Goal: Task Accomplishment & Management: Complete application form

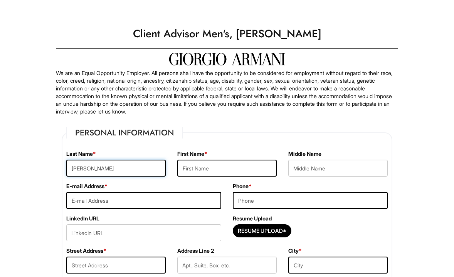
type input "[PERSON_NAME]"
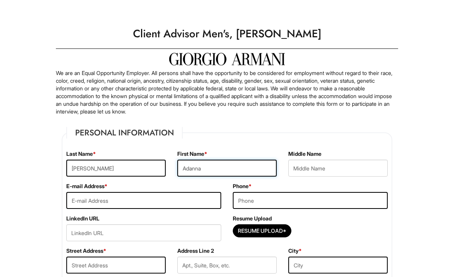
type input "Adanna"
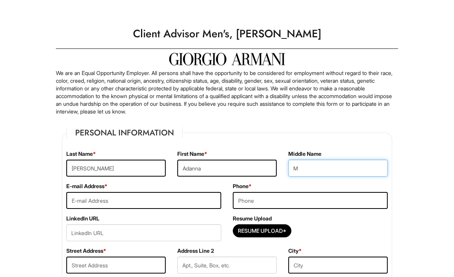
type input "M"
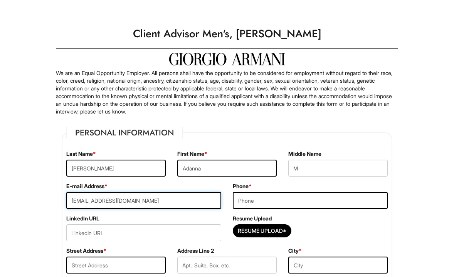
type input "adanna12@hotmail.com"
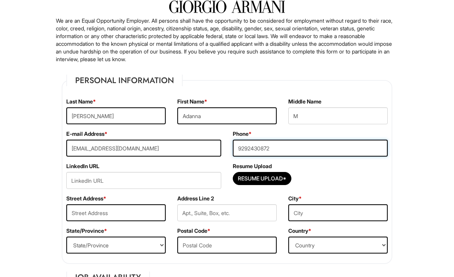
scroll to position [65, 0]
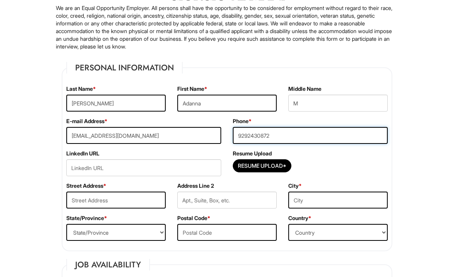
type input "9292430872"
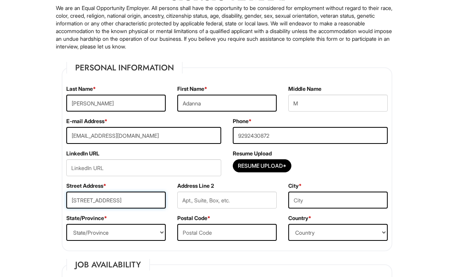
type input "6 Parkside Ct"
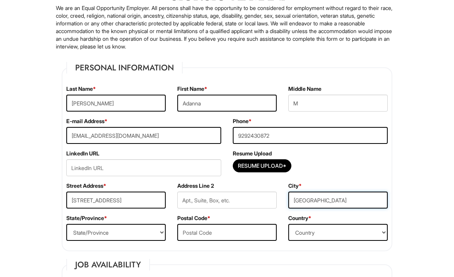
type input "Brooklyn"
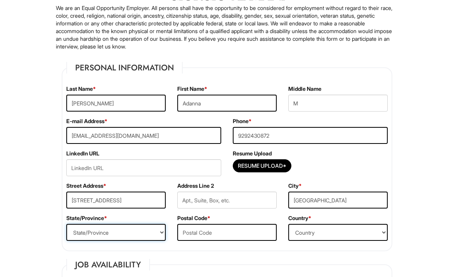
select select "NY"
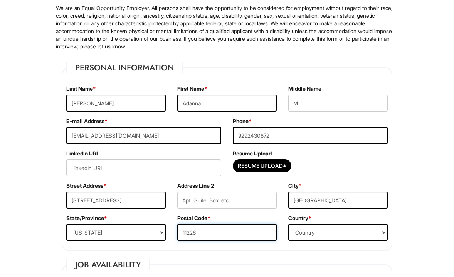
type input "11226"
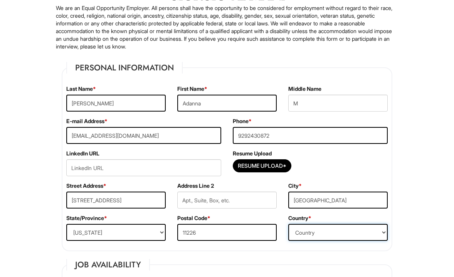
select select "United States of America"
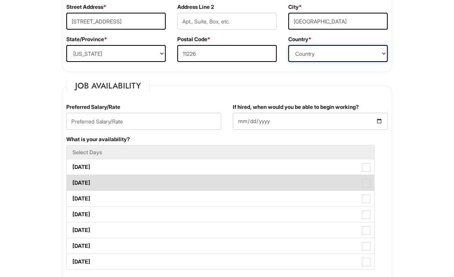
scroll to position [247, 0]
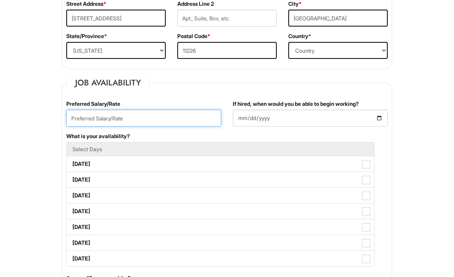
click at [144, 120] on input "text" at bounding box center [143, 118] width 155 height 17
type input "58,000"
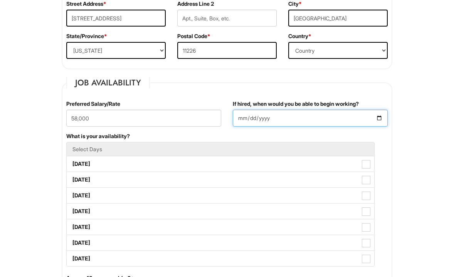
click at [272, 119] on input "If hired, when would you be able to begin working?" at bounding box center [310, 118] width 155 height 17
type input "2025-08-18"
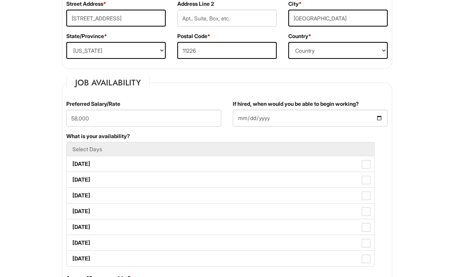
click at [308, 133] on div "What is your availability? Select Days Monday Tuesday Wednesday Thursday Friday…" at bounding box center [226, 203] width 333 height 142
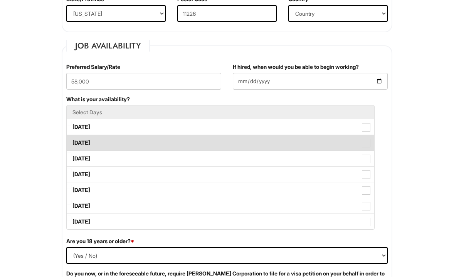
scroll to position [294, 0]
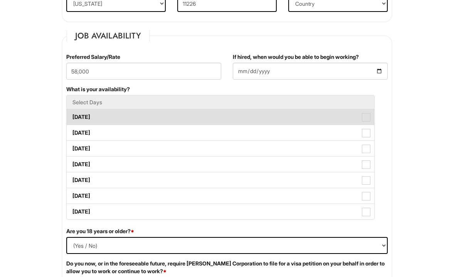
click at [366, 119] on span at bounding box center [366, 117] width 8 height 8
click at [72, 116] on Available_Monday "Monday" at bounding box center [69, 113] width 5 height 5
checkbox Available_Monday "true"
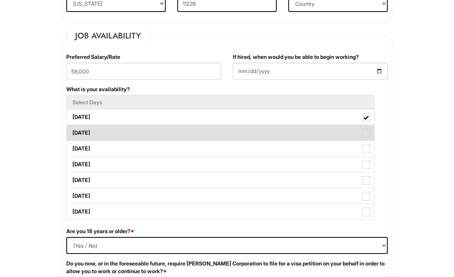
click at [368, 134] on span at bounding box center [366, 133] width 8 height 8
click at [72, 132] on Available_Tuesday "Tuesday" at bounding box center [69, 129] width 5 height 5
checkbox Available_Tuesday "true"
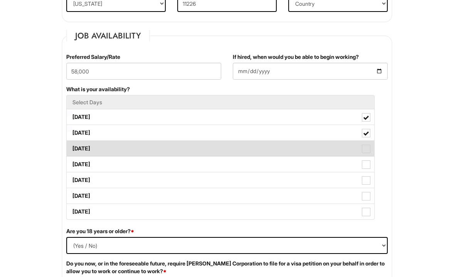
click at [367, 149] on span at bounding box center [366, 149] width 8 height 8
click at [72, 147] on Available_Wednesday "Wednesday" at bounding box center [69, 144] width 5 height 5
checkbox Available_Wednesday "true"
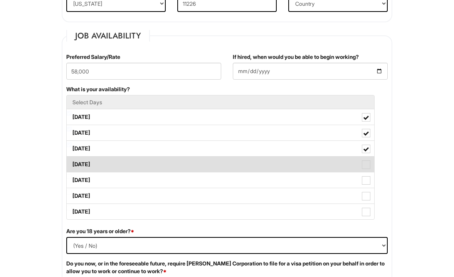
click at [366, 164] on span at bounding box center [366, 165] width 8 height 8
click at [72, 163] on Available_Thursday "Thursday" at bounding box center [69, 160] width 5 height 5
checkbox Available_Thursday "true"
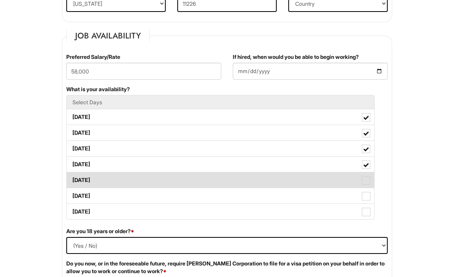
click at [366, 180] on span at bounding box center [366, 180] width 8 height 8
click at [72, 179] on Available_Friday "Friday" at bounding box center [69, 176] width 5 height 5
checkbox Available_Friday "true"
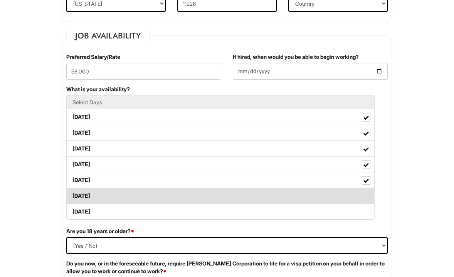
click at [366, 194] on span at bounding box center [366, 196] width 8 height 8
click at [72, 194] on Available_Saturday "Saturday" at bounding box center [69, 192] width 5 height 5
checkbox Available_Saturday "true"
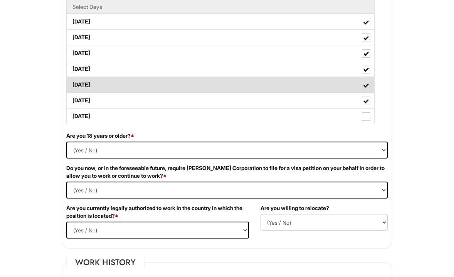
scroll to position [411, 0]
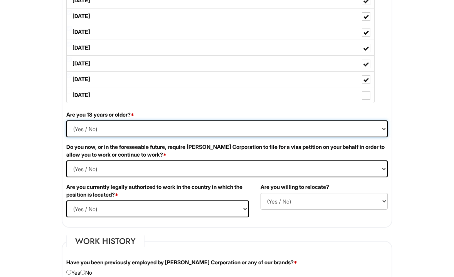
select select "Yes"
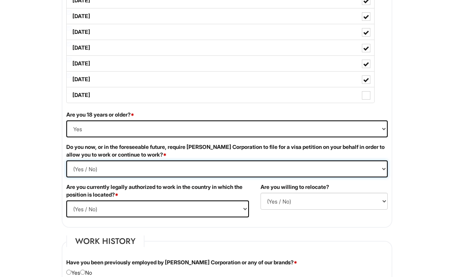
select Required "No"
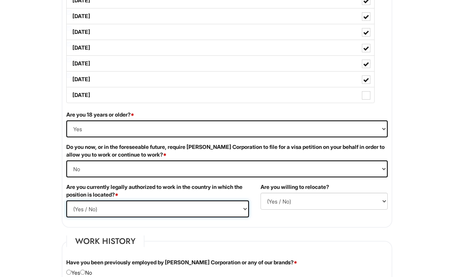
select select "Yes"
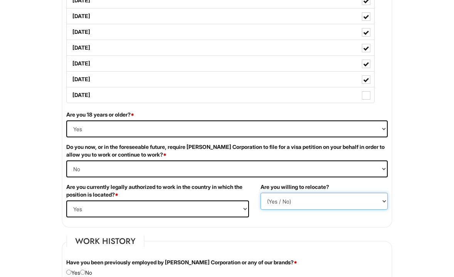
select select "Y"
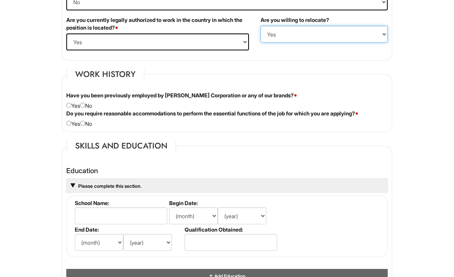
scroll to position [580, 0]
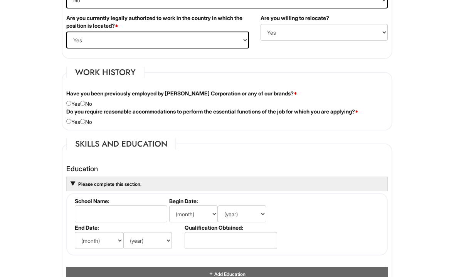
click at [85, 104] on input "radio" at bounding box center [82, 103] width 5 height 5
radio input "true"
click at [85, 121] on input "radio" at bounding box center [82, 121] width 5 height 5
radio input "true"
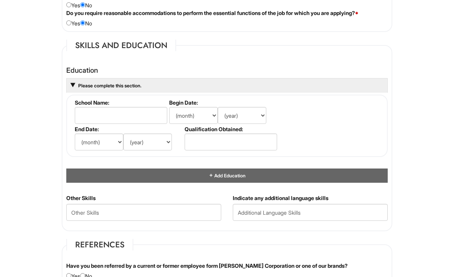
scroll to position [681, 0]
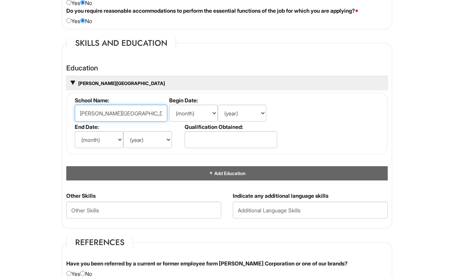
type input "George Brown College"
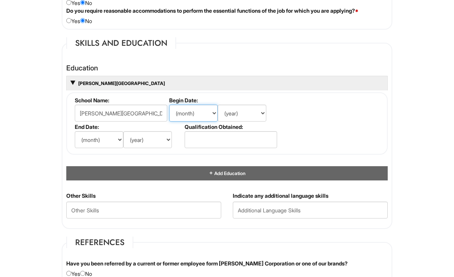
select select "9"
select select "2015"
select select "6"
select select "2018"
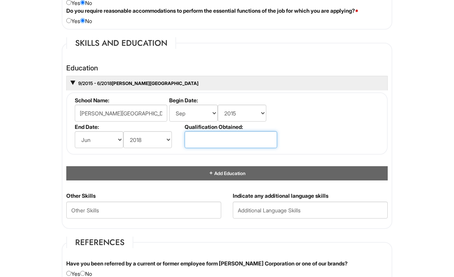
click at [202, 135] on input "text" at bounding box center [230, 139] width 92 height 17
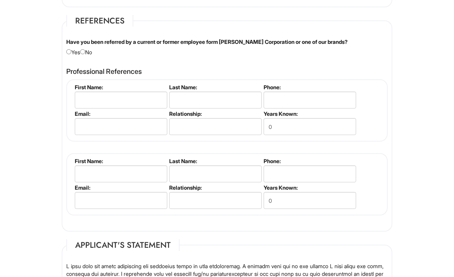
scroll to position [904, 0]
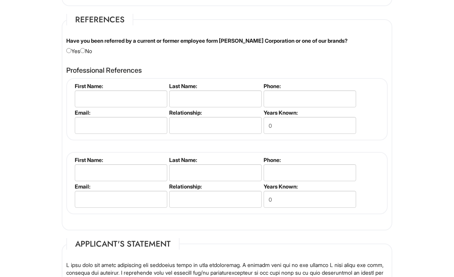
type input "Associates Degree/Diploma"
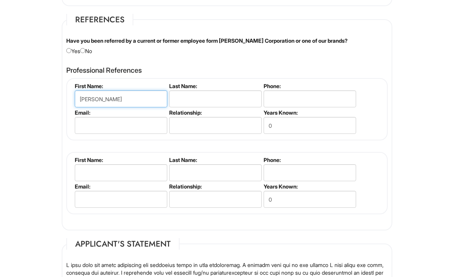
type input "Kane"
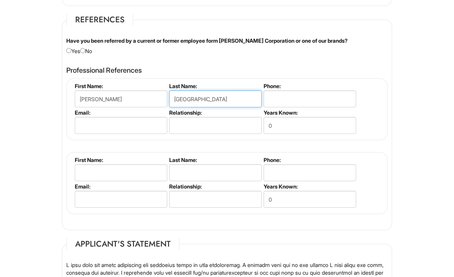
type input "St Louis"
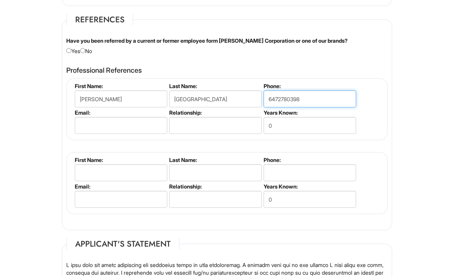
type input "6472780398"
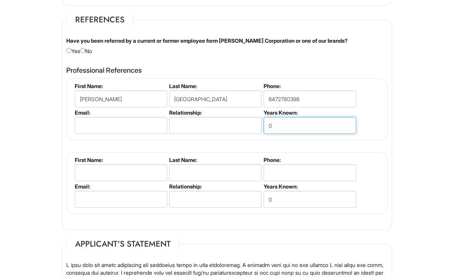
click at [306, 122] on input "0" at bounding box center [309, 125] width 92 height 17
type input "5"
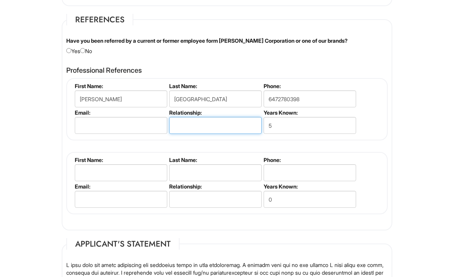
click at [220, 121] on input "text" at bounding box center [215, 125] width 92 height 17
type input "Former Boss"
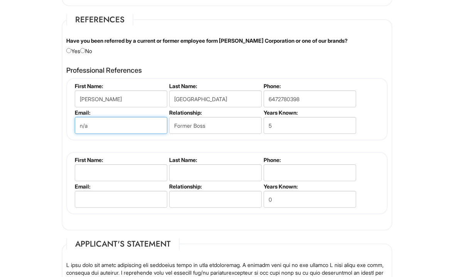
type input "n/a"
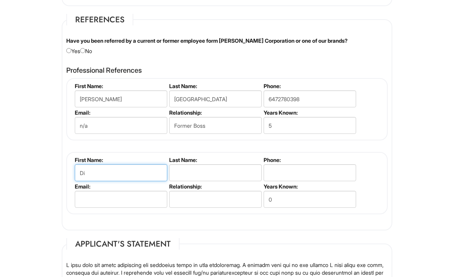
type input "D"
type input "Samantha"
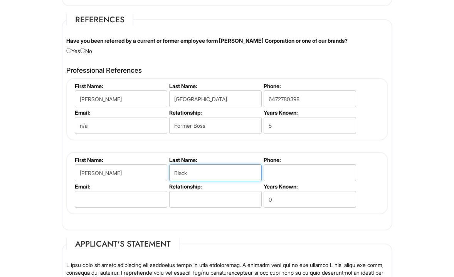
type input "Black"
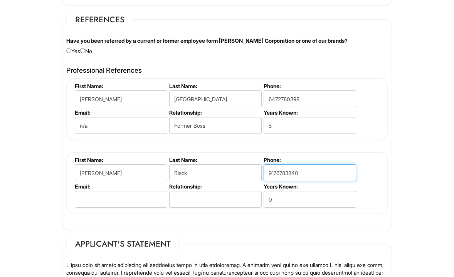
type input "9176783840"
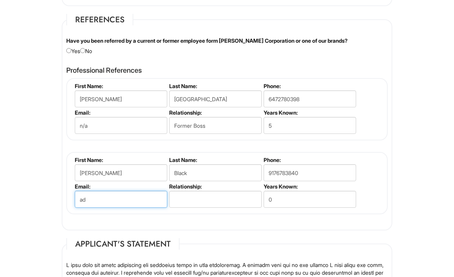
type input "a"
type input "n"
type input "samantha@sammybdesigns.com"
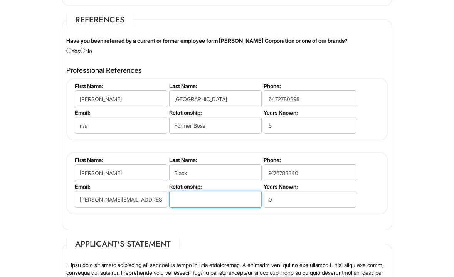
click at [192, 197] on input "text" at bounding box center [215, 199] width 92 height 17
type input "Boss"
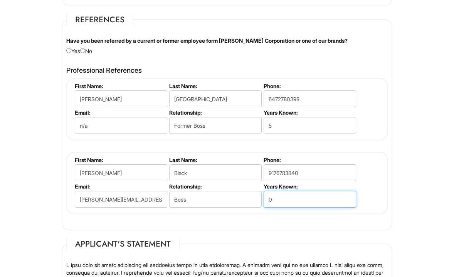
click at [283, 200] on input "0" at bounding box center [309, 199] width 92 height 17
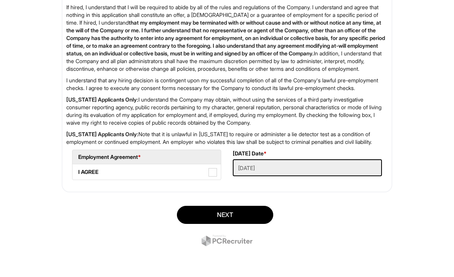
scroll to position [1231, 0]
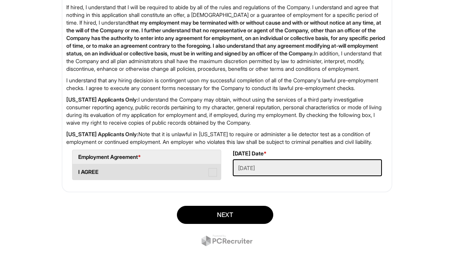
type input "3"
click at [215, 173] on span at bounding box center [212, 172] width 8 height 8
click at [77, 171] on AGREE "I AGREE" at bounding box center [74, 168] width 5 height 5
checkbox AGREE "true"
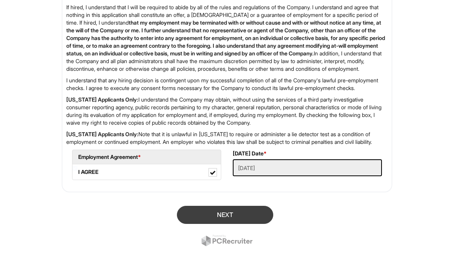
click at [219, 213] on button "Next" at bounding box center [225, 215] width 96 height 18
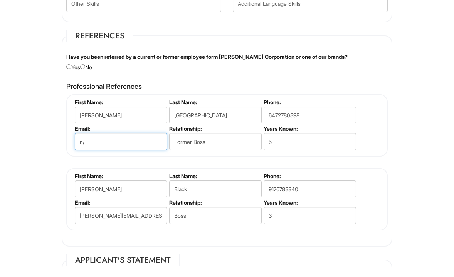
type input "n"
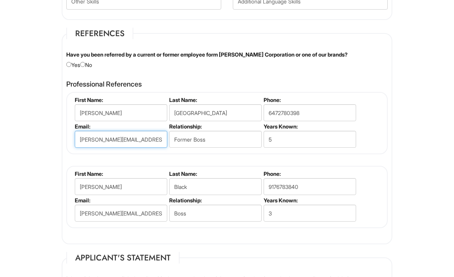
type input "kane.l@harryrosen.com"
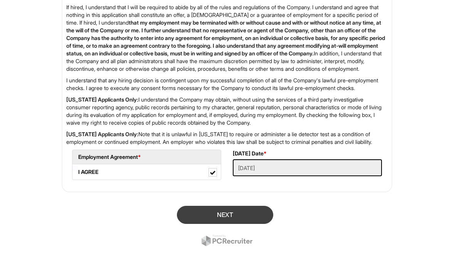
click at [208, 219] on button "Next" at bounding box center [225, 215] width 96 height 18
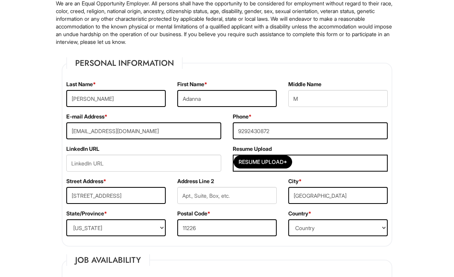
scroll to position [85, 0]
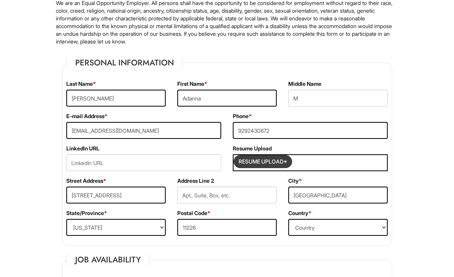
click at [253, 160] on input "Resume Upload*" at bounding box center [263, 162] width 58 height 12
type input "C:\fakepath\Adanna Julien Ewing Fashion Resume.docx"
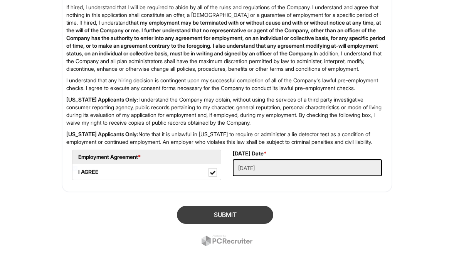
scroll to position [1247, 0]
click at [231, 214] on button "SUBMIT" at bounding box center [225, 215] width 96 height 18
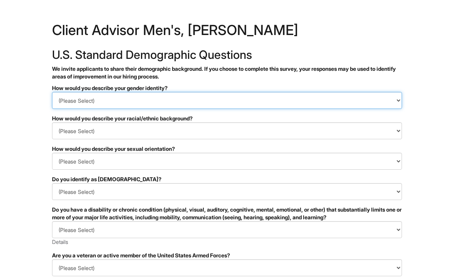
select select "I don't wish to answer"
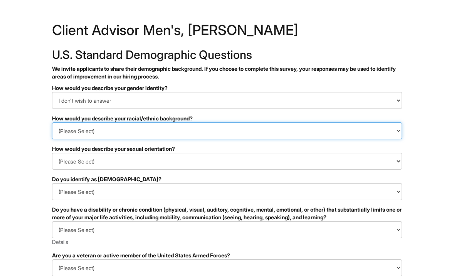
select select "I don't wish to answer"
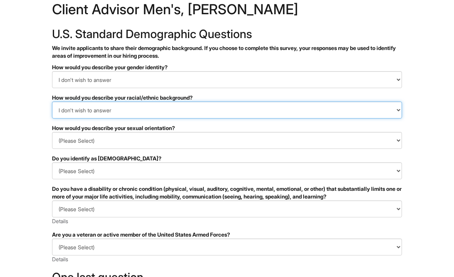
scroll to position [44, 0]
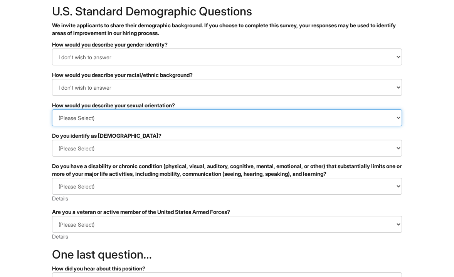
select select "I don't wish to answer"
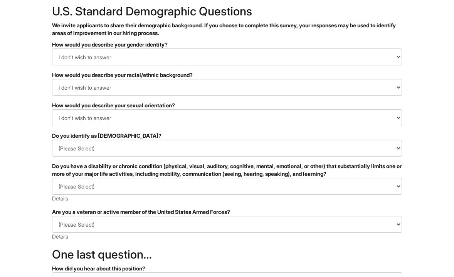
click at [144, 157] on form "PLEASE COMPLETE ALL REQUIRED FIELDS How would you describe your gender identity…" at bounding box center [227, 206] width 350 height 330
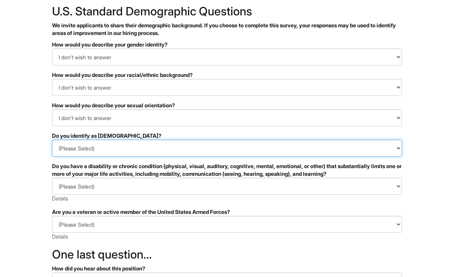
select select "I don't wish to answer"
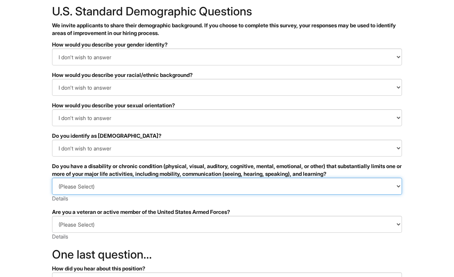
select select "I DON'T WISH TO ANSWER"
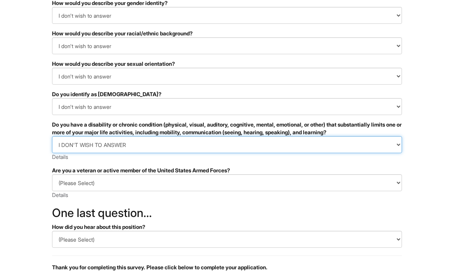
scroll to position [104, 0]
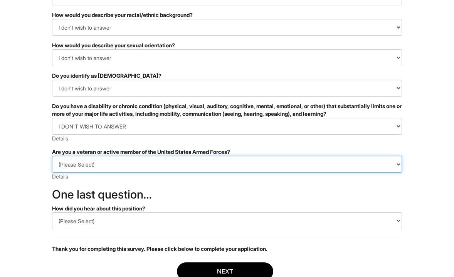
select select "I PREFER NOT TO ANSWER"
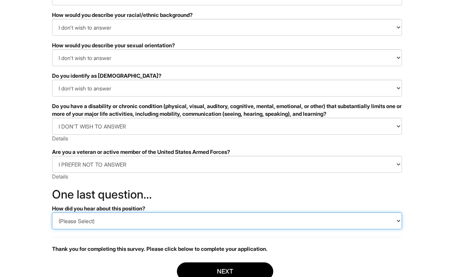
select select "LinkedIn"
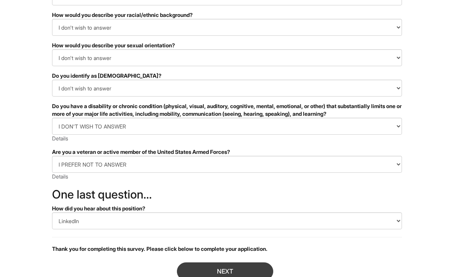
click at [219, 270] on button "Next" at bounding box center [225, 272] width 96 height 18
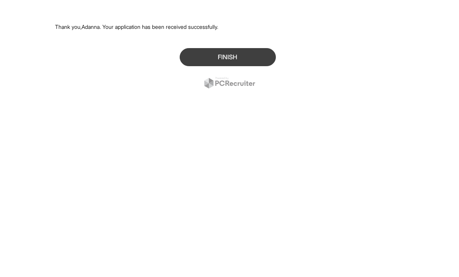
click at [255, 57] on button "Finish" at bounding box center [228, 57] width 96 height 18
